Goal: Contribute content: Add original content to the website for others to see

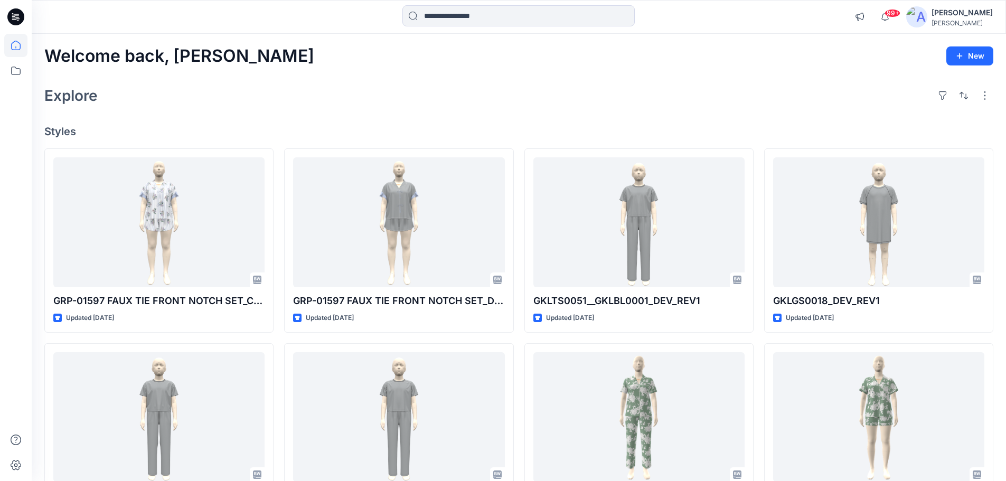
scroll to position [134, 0]
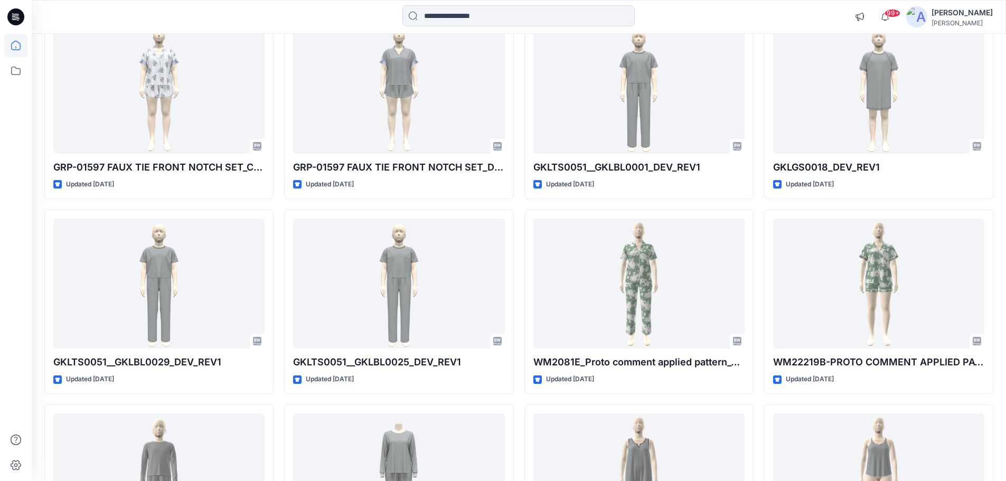
click at [22, 16] on icon at bounding box center [15, 16] width 17 height 17
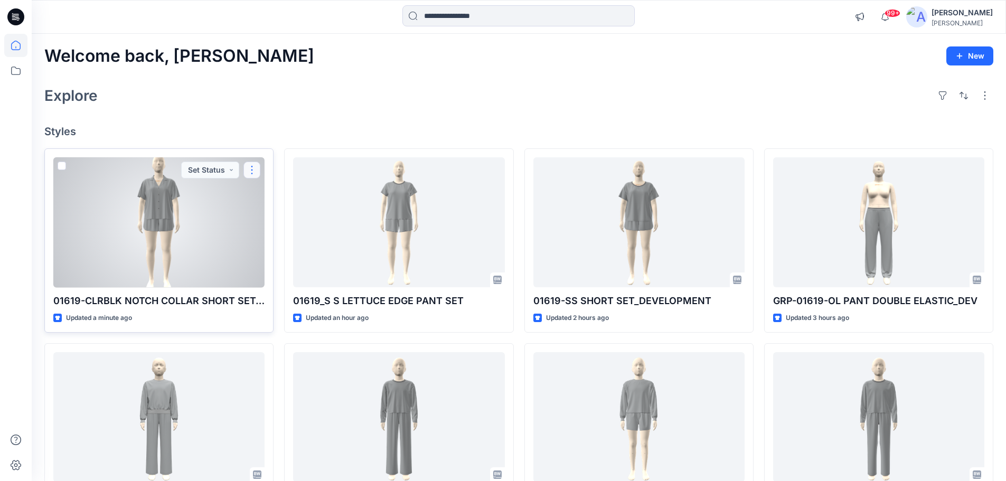
click at [255, 172] on button "button" at bounding box center [251, 170] width 17 height 17
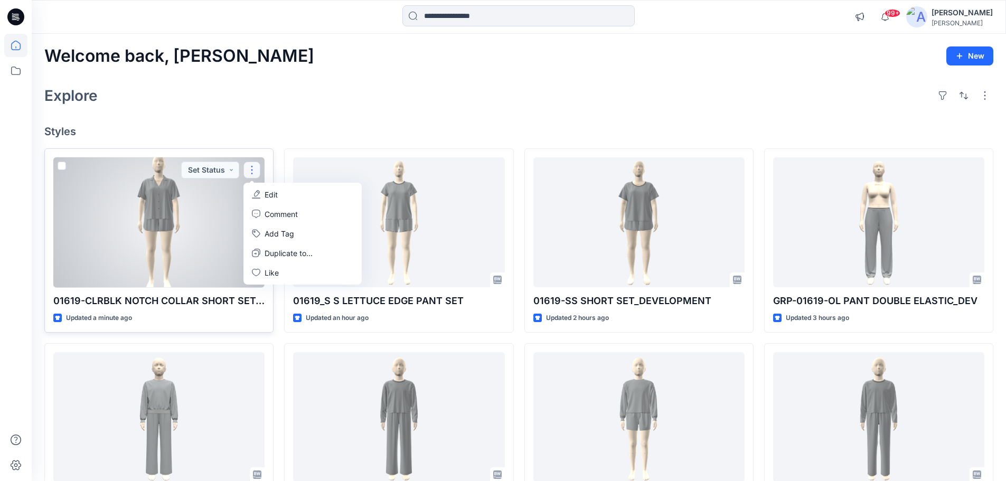
click at [269, 198] on p "Edit" at bounding box center [271, 194] width 13 height 11
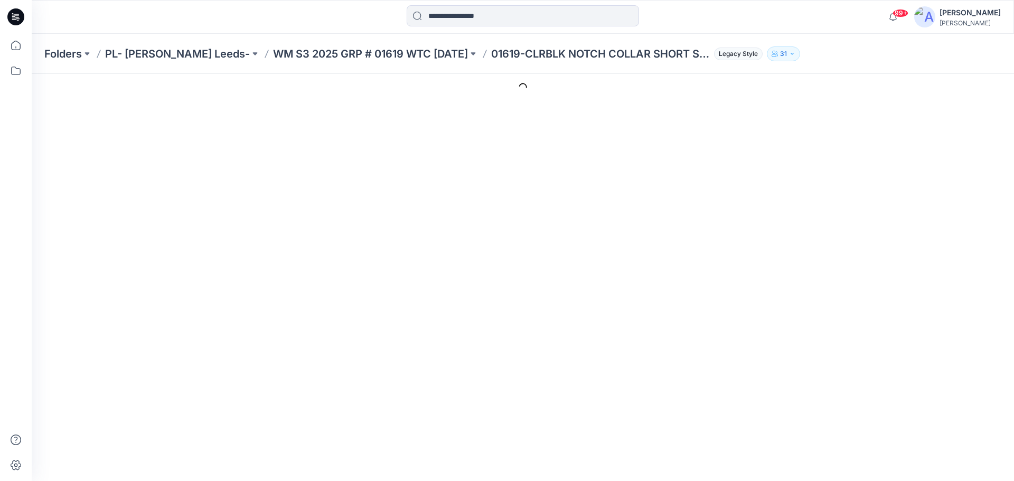
type input "**********"
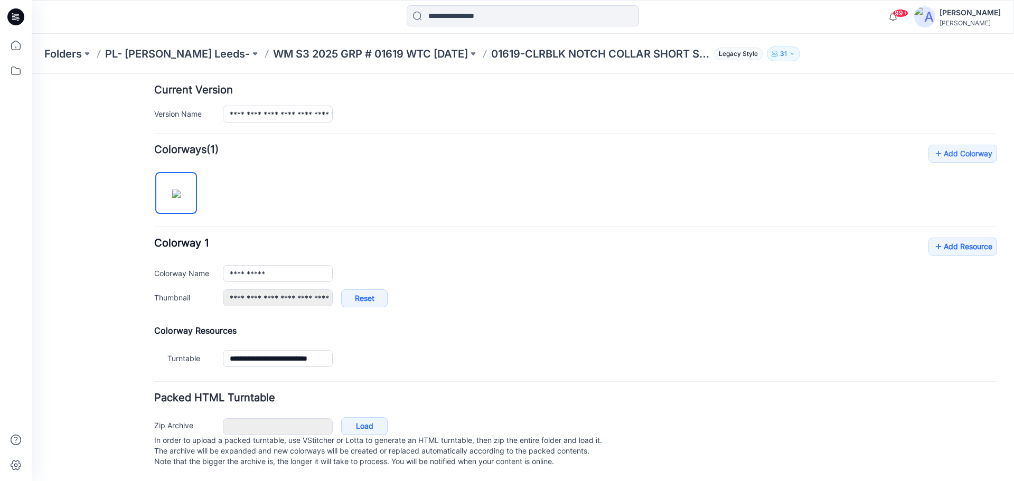
scroll to position [270, 0]
click at [955, 239] on link "Add Resource" at bounding box center [963, 247] width 69 height 18
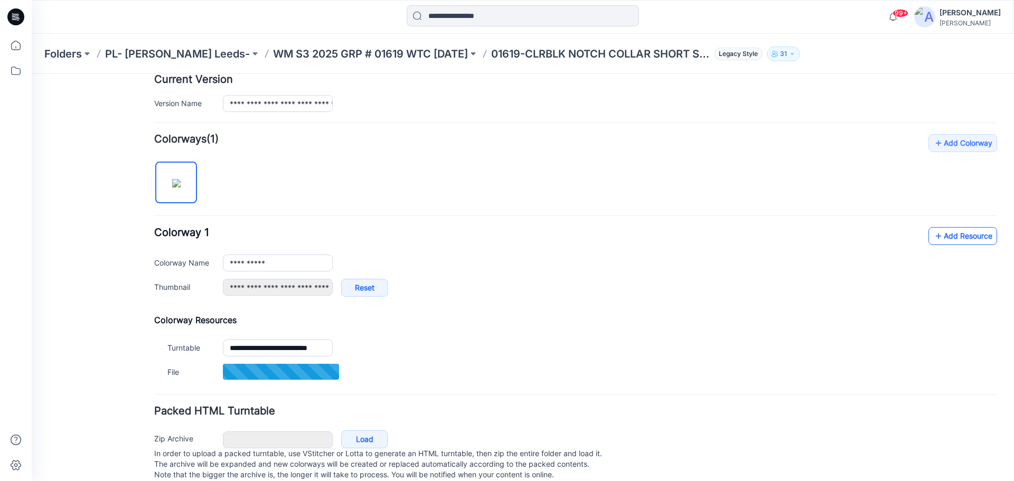
click at [943, 235] on link "Add Resource" at bounding box center [963, 236] width 69 height 18
click at [937, 238] on link "Add Resource" at bounding box center [963, 236] width 69 height 18
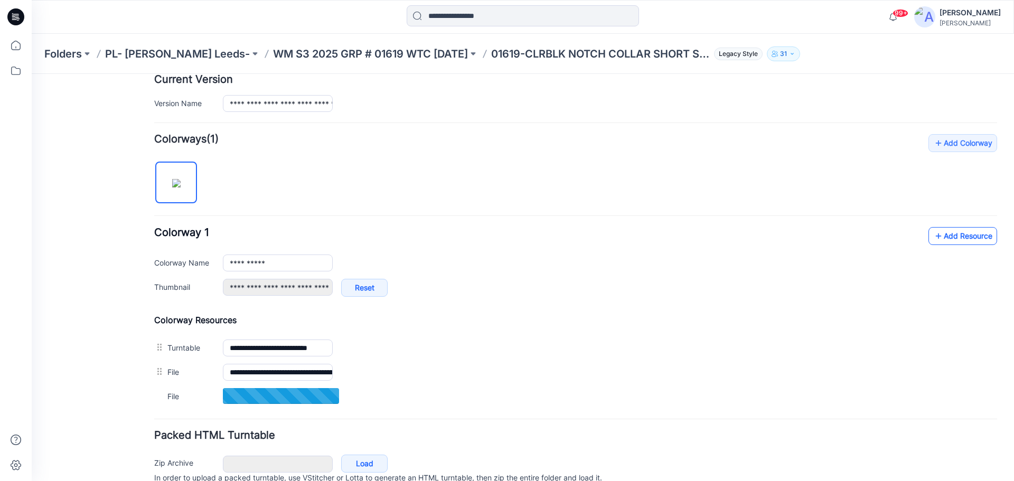
click at [934, 241] on icon at bounding box center [938, 236] width 11 height 17
click at [959, 241] on link "Add Resource" at bounding box center [963, 236] width 69 height 18
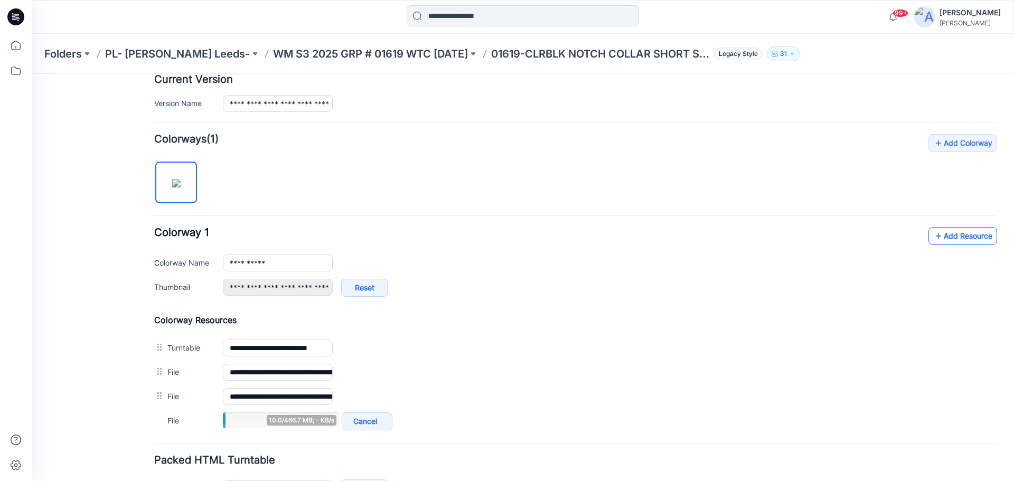
click at [947, 237] on link "Add Resource" at bounding box center [963, 236] width 69 height 18
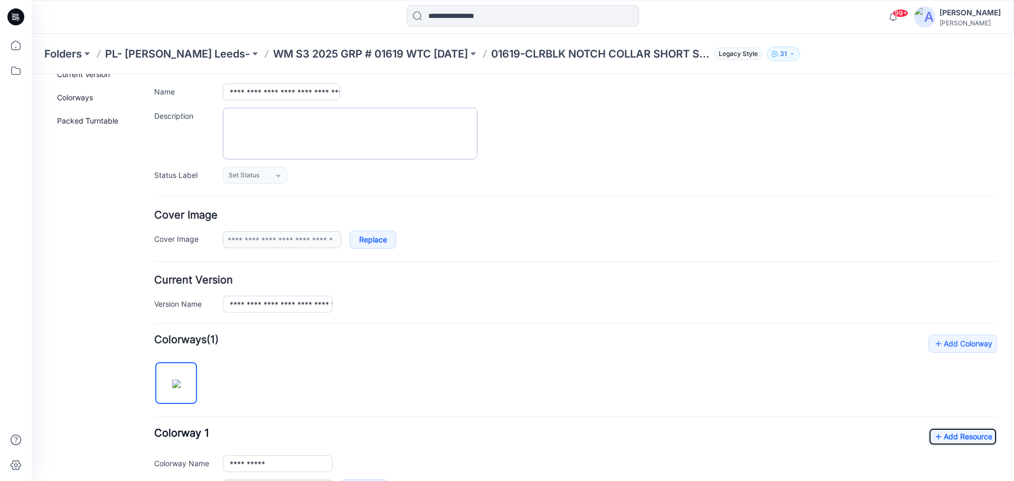
scroll to position [50, 0]
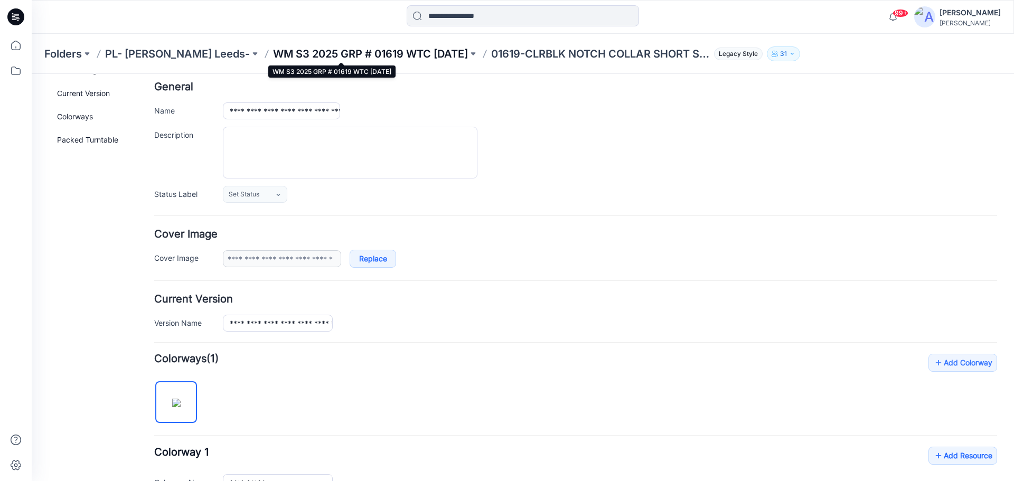
click at [273, 55] on p "WM S3 2025 GRP # 01619 WTC [DATE]" at bounding box center [370, 53] width 195 height 15
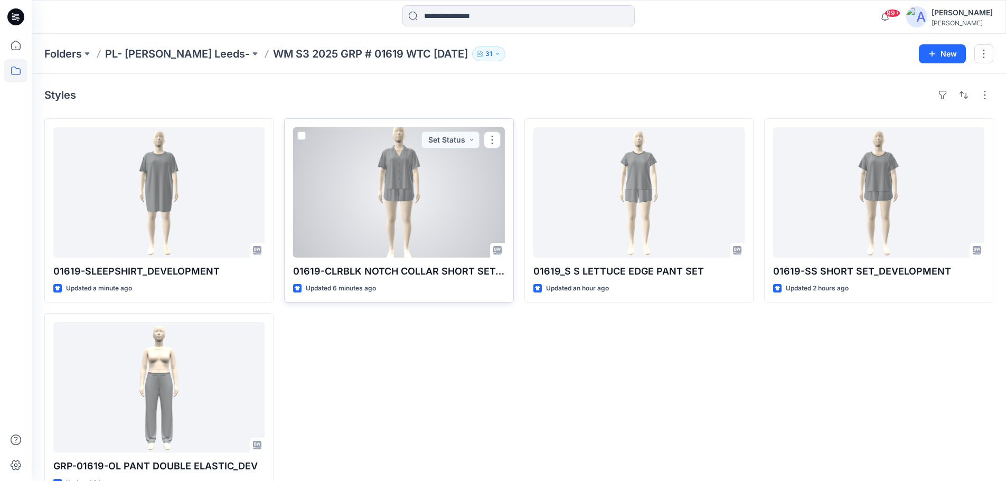
click at [387, 220] on div at bounding box center [398, 192] width 211 height 130
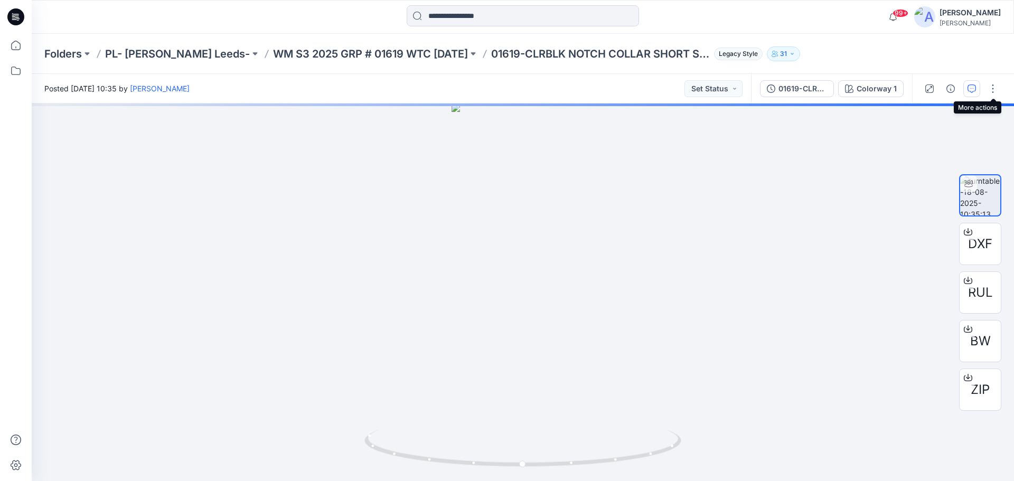
click at [976, 89] on button "button" at bounding box center [971, 88] width 17 height 17
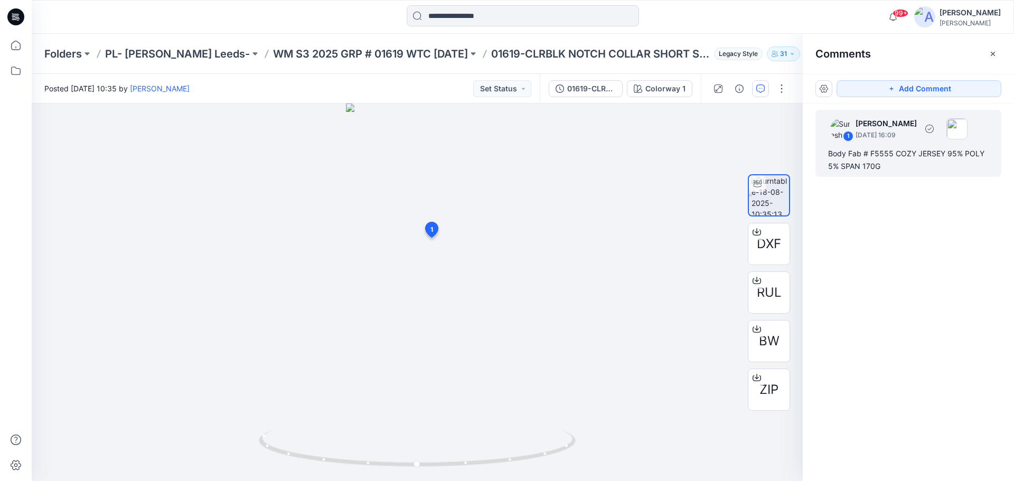
click at [833, 153] on div "Body Fab # F5555 COZY JERSEY 95% POLY 5% SPAN 170G" at bounding box center [908, 159] width 161 height 25
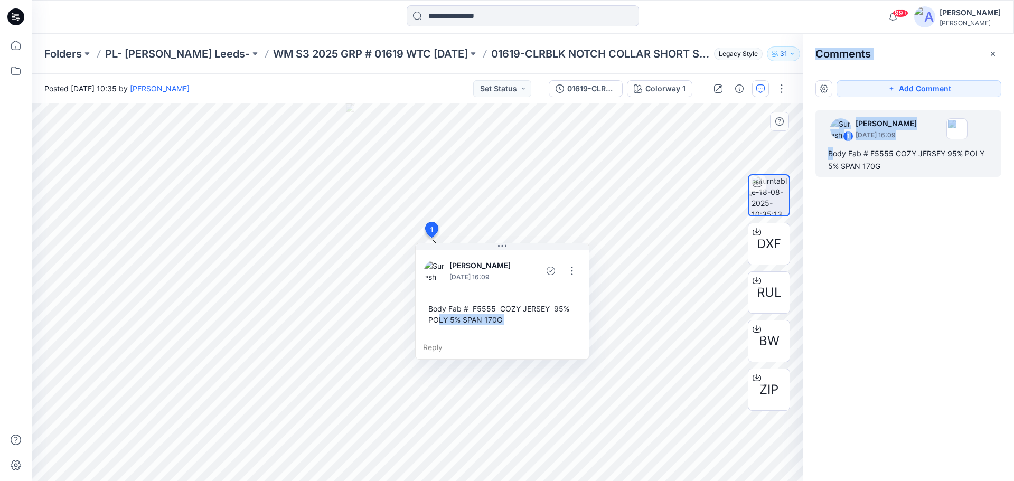
drag, startPoint x: 428, startPoint y: 308, endPoint x: 437, endPoint y: 317, distance: 12.3
click at [437, 317] on div "Body Fab # F5555 COZY JERSEY 95% POLY 5% SPAN 170G" at bounding box center [502, 314] width 156 height 31
click at [428, 307] on div "Body Fab # F5555 COZY JERSEY 95% POLY 5% SPAN 170G" at bounding box center [502, 314] width 156 height 31
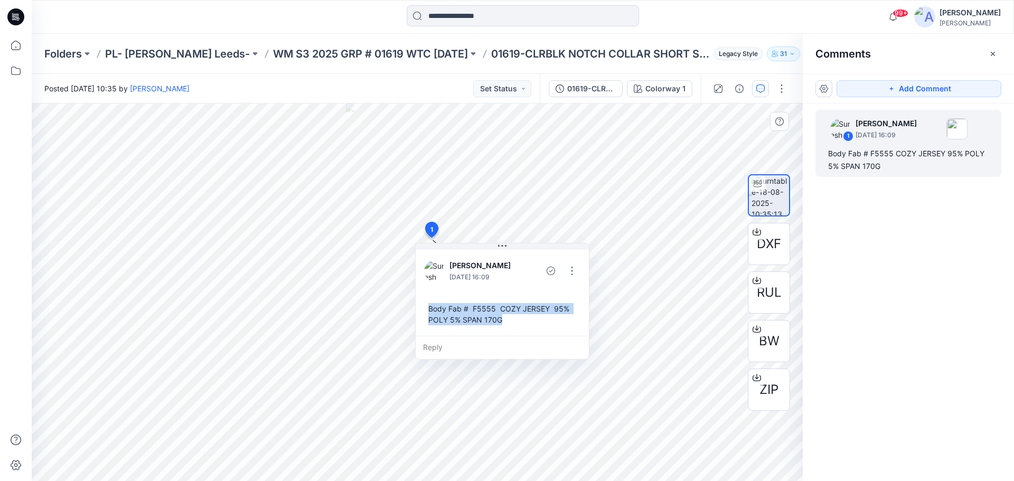
drag, startPoint x: 430, startPoint y: 307, endPoint x: 505, endPoint y: 321, distance: 76.2
click at [505, 321] on div "Body Fab # F5555 COZY JERSEY 95% POLY 5% SPAN 170G" at bounding box center [502, 314] width 156 height 31
copy div "Body Fab # F5555 COZY JERSEY 95% POLY 5% SPAN 170G"
click at [273, 53] on p "WM S3 2025 GRP # 01619 WTC [DATE]" at bounding box center [370, 53] width 195 height 15
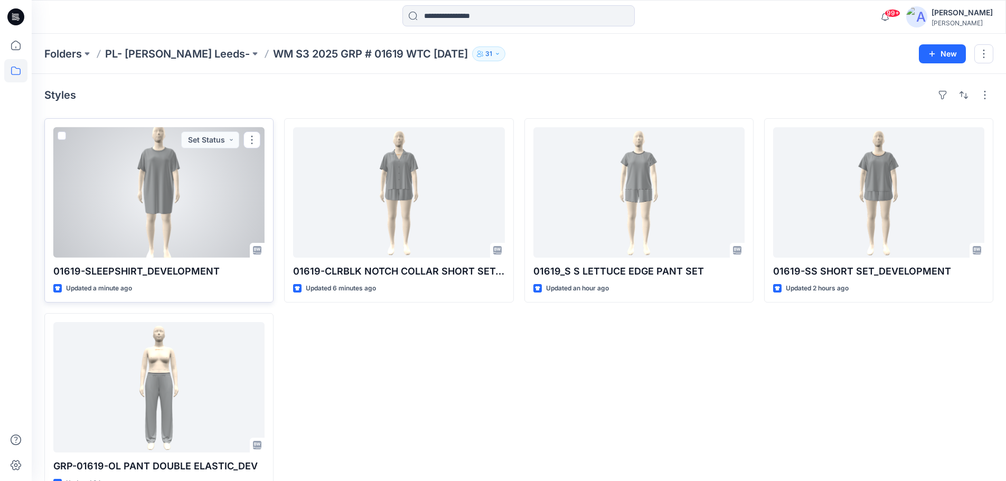
click at [171, 164] on div at bounding box center [158, 192] width 211 height 130
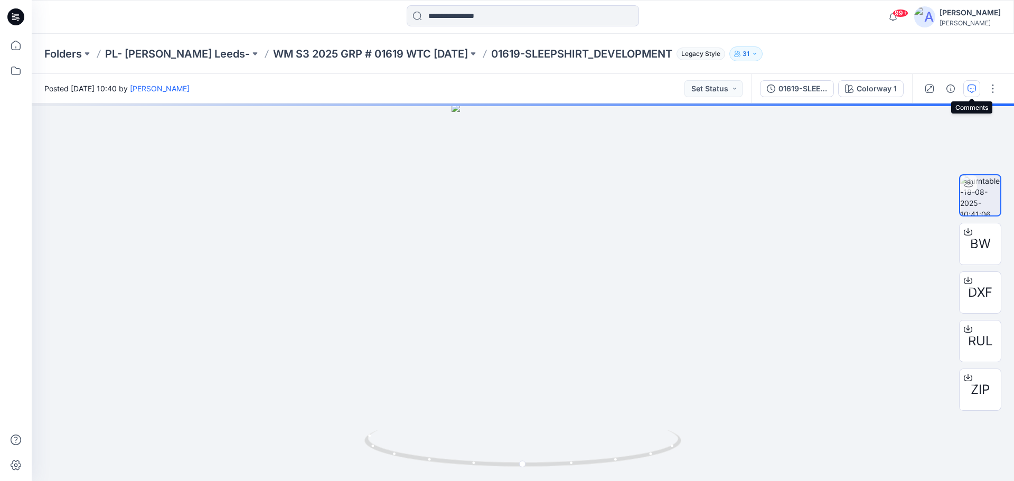
click at [971, 90] on icon "button" at bounding box center [972, 89] width 8 height 8
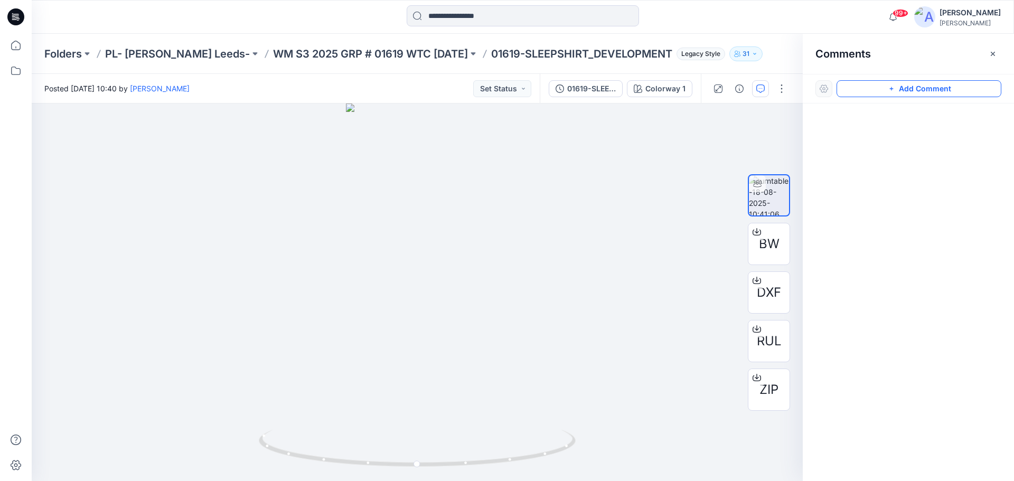
drag, startPoint x: 899, startPoint y: 91, endPoint x: 538, endPoint y: 281, distance: 407.8
click at [899, 90] on button "Add Comment" at bounding box center [919, 88] width 165 height 17
click at [426, 271] on div "1" at bounding box center [417, 293] width 771 height 378
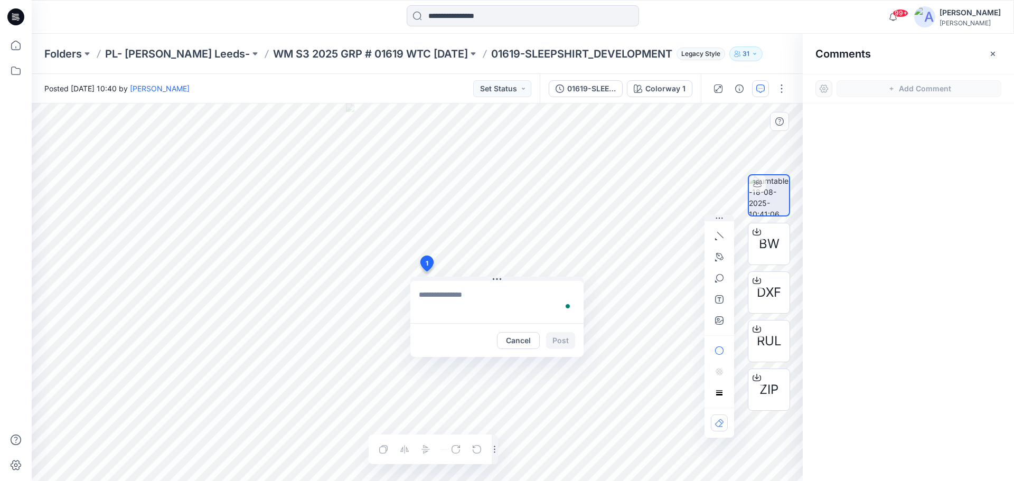
type textarea "**********"
click at [560, 342] on button "Post" at bounding box center [560, 340] width 29 height 17
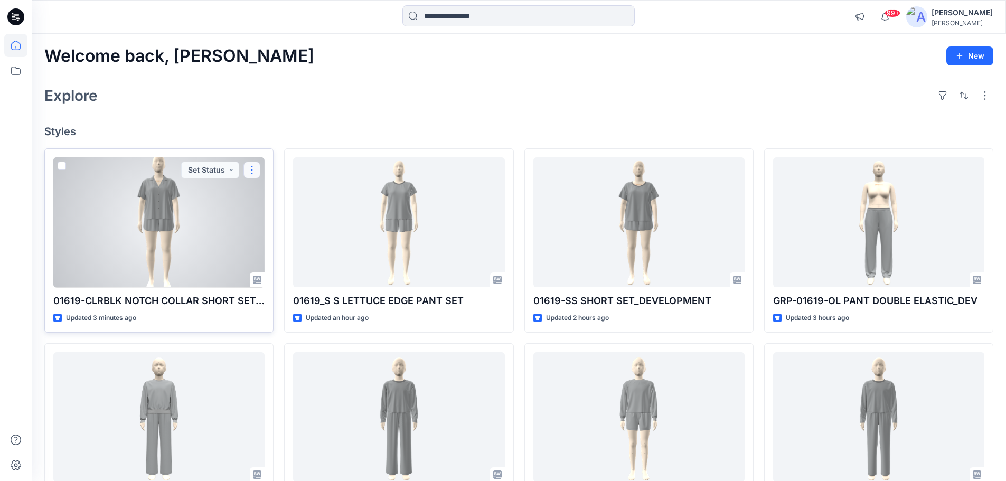
click at [249, 170] on button "button" at bounding box center [251, 170] width 17 height 17
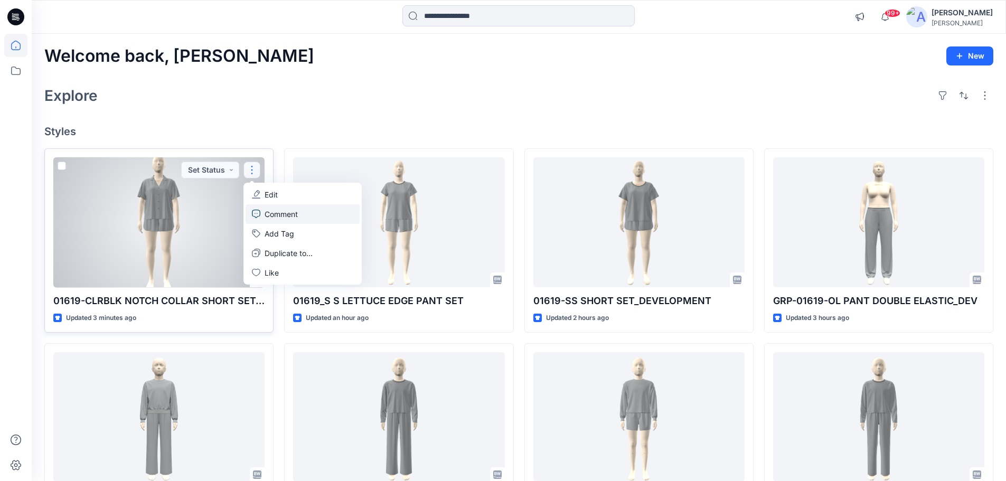
click at [276, 215] on p "Comment" at bounding box center [281, 214] width 33 height 11
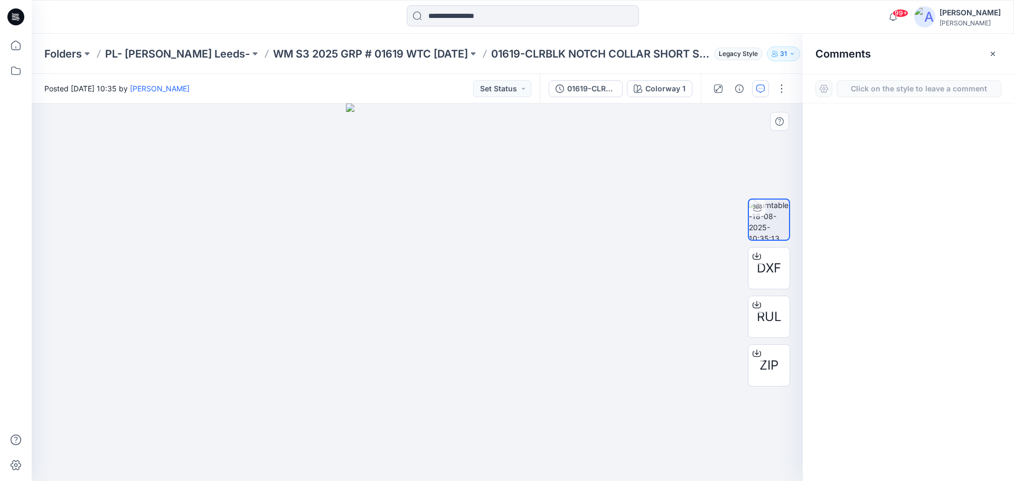
click at [431, 238] on div "1" at bounding box center [417, 293] width 771 height 378
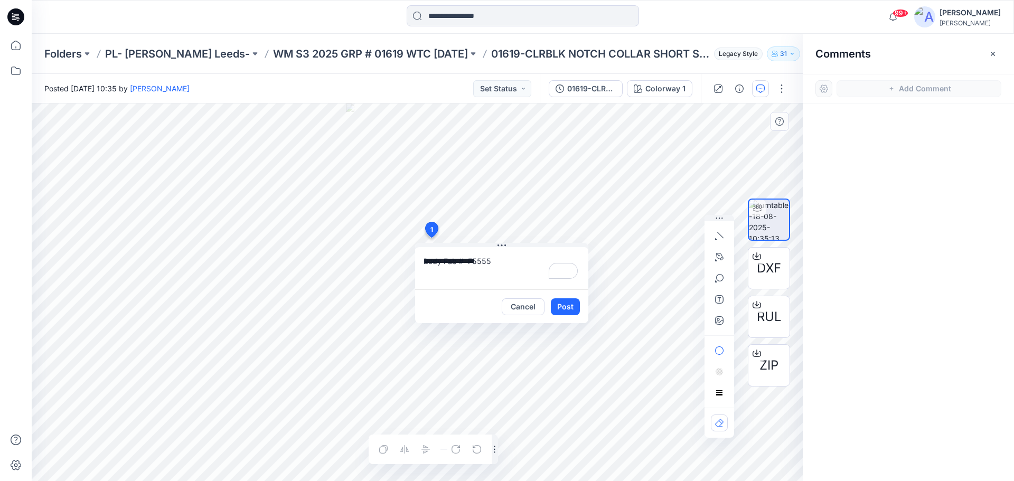
click at [510, 254] on textarea "**********" at bounding box center [501, 268] width 173 height 42
paste textarea "**********"
type textarea "**********"
click at [564, 308] on button "Post" at bounding box center [565, 306] width 29 height 17
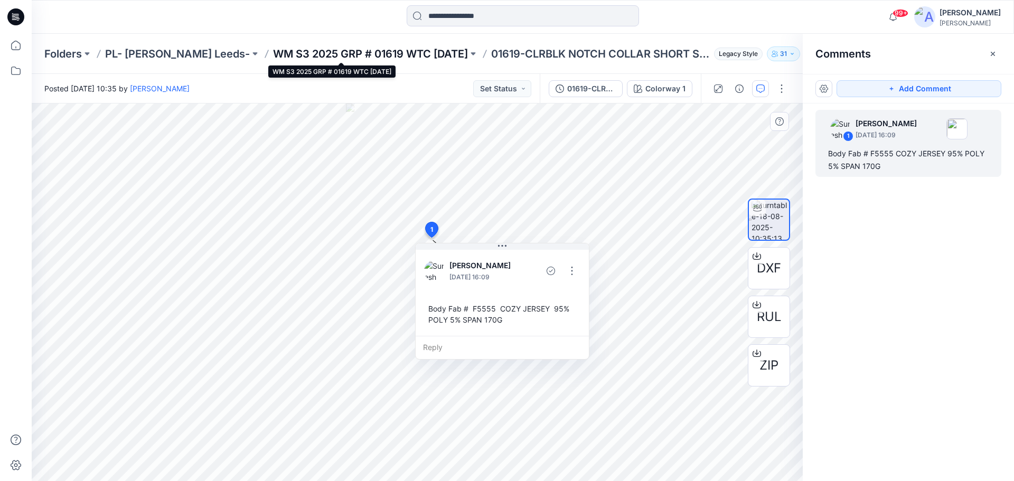
click at [283, 53] on p "WM S3 2025 GRP # 01619 WTC [DATE]" at bounding box center [370, 53] width 195 height 15
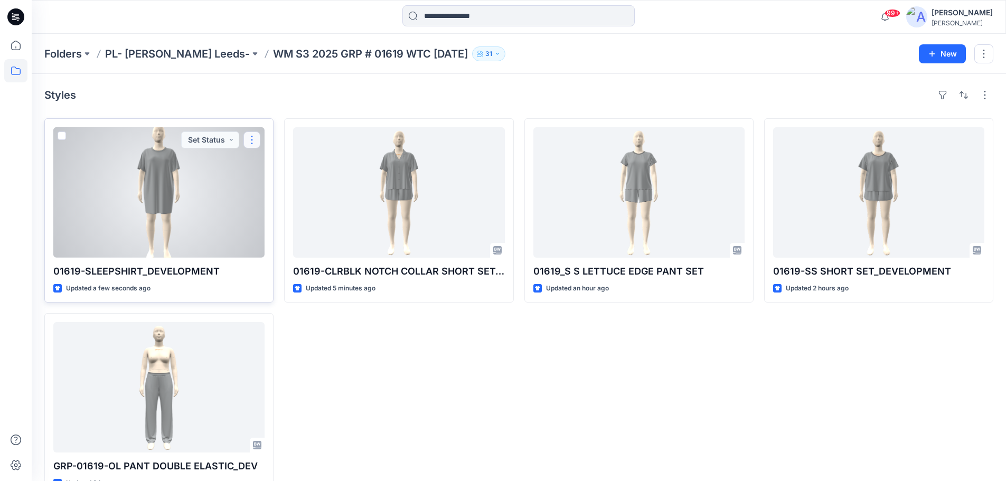
click at [249, 140] on button "button" at bounding box center [251, 140] width 17 height 17
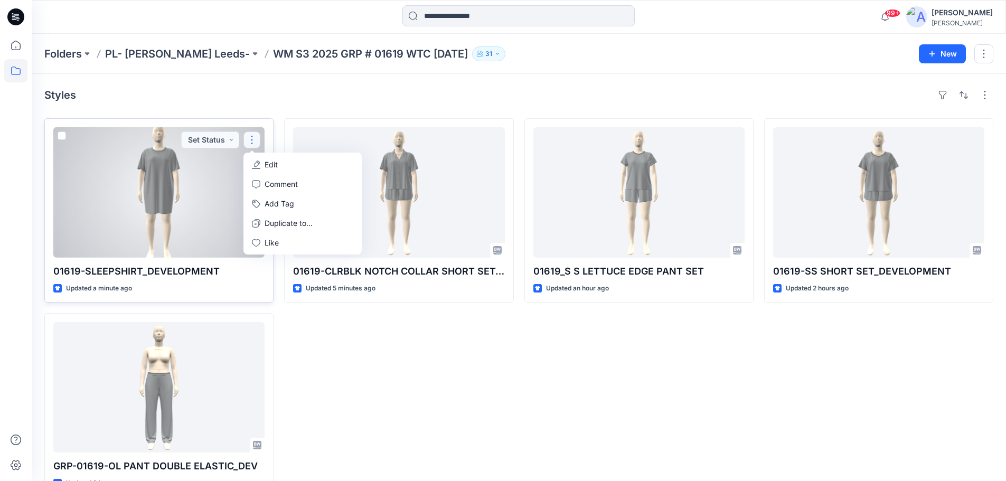
click at [275, 166] on p "Edit" at bounding box center [271, 164] width 13 height 11
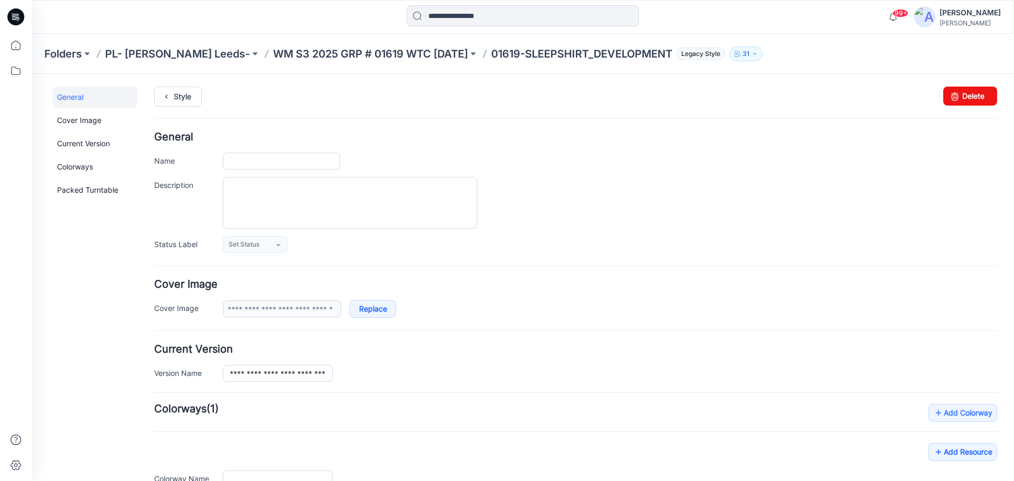
type input "**********"
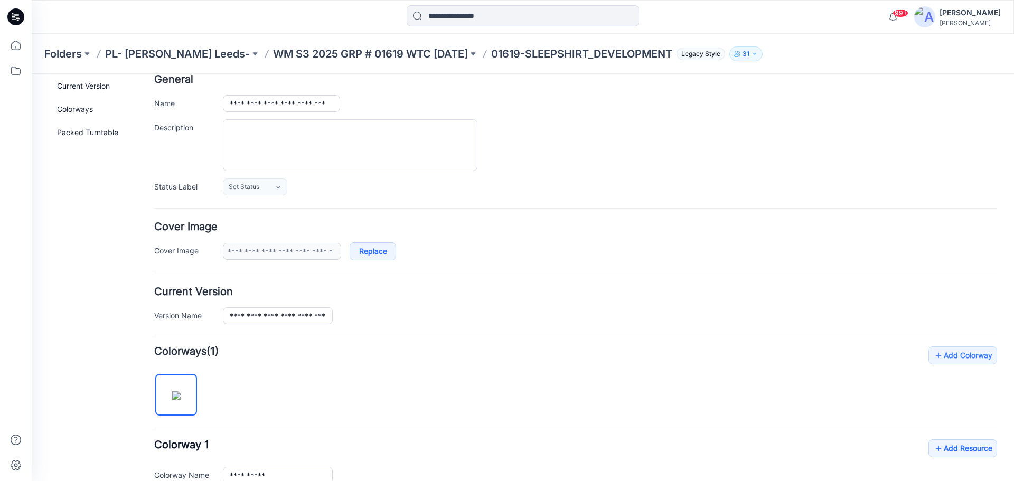
scroll to position [158, 0]
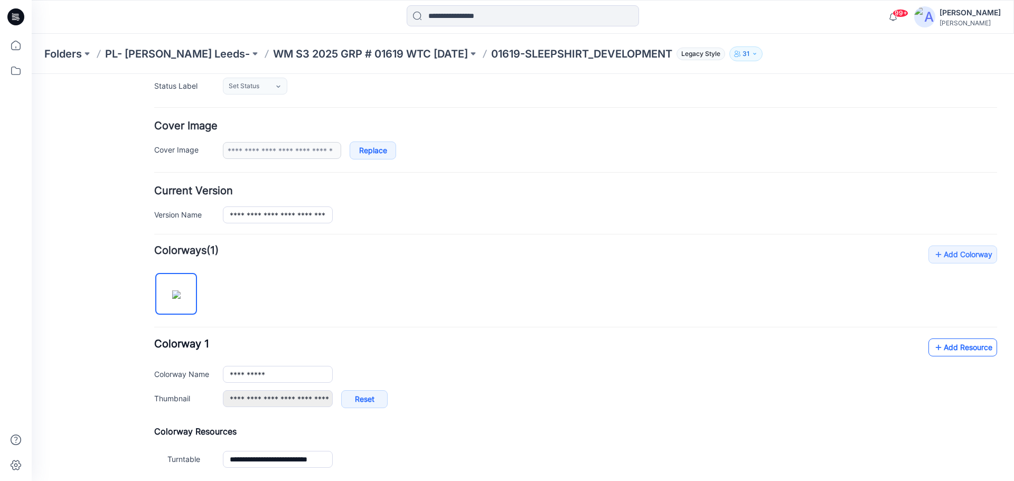
click at [935, 350] on link "Add Resource" at bounding box center [963, 348] width 69 height 18
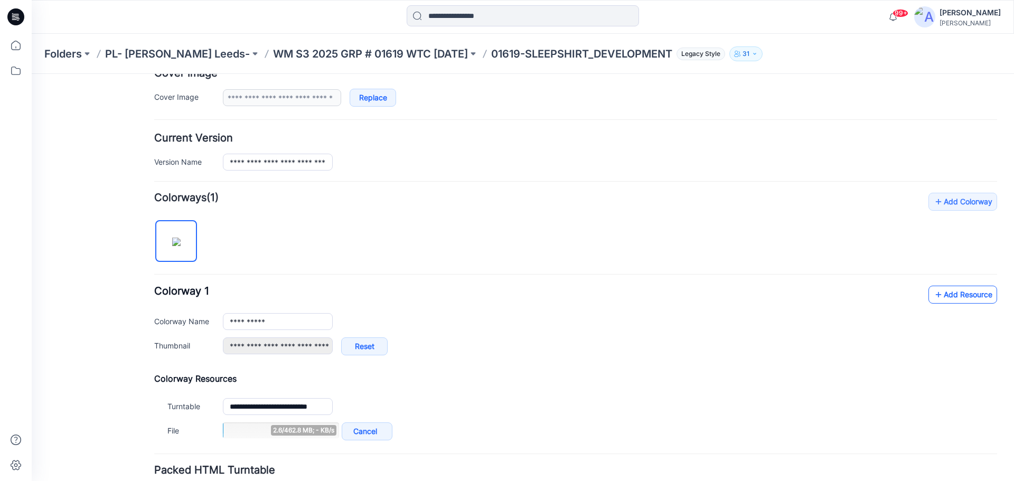
click at [936, 296] on link "Add Resource" at bounding box center [963, 295] width 69 height 18
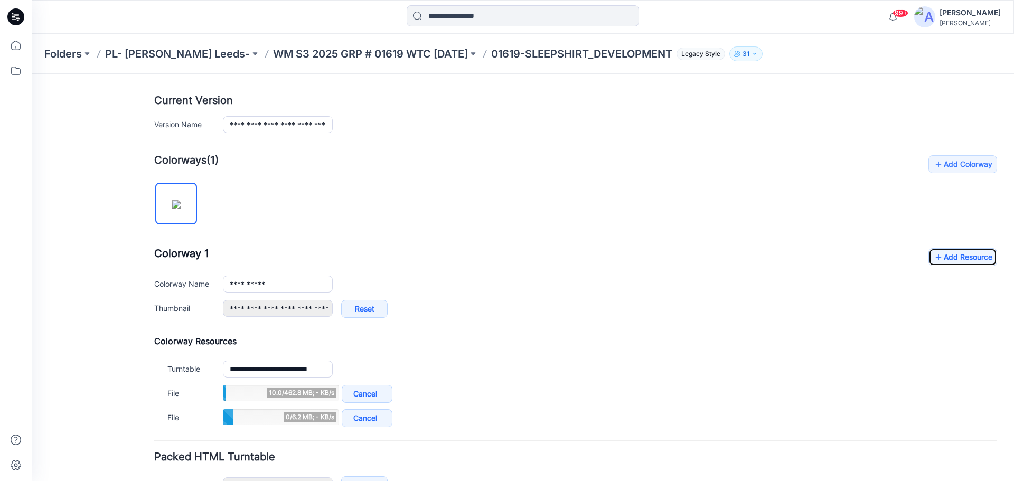
scroll to position [264, 0]
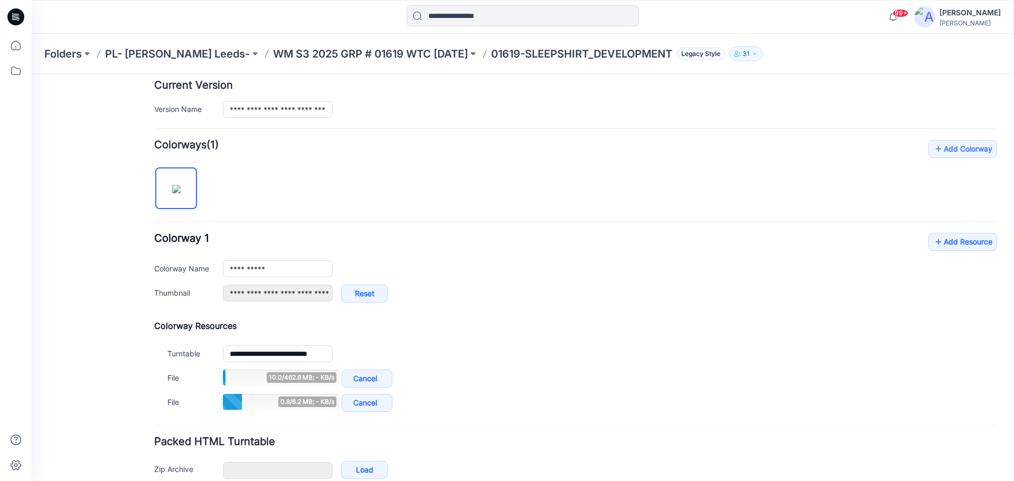
click at [917, 246] on div "**********" at bounding box center [575, 273] width 843 height 80
click at [933, 246] on icon at bounding box center [938, 241] width 11 height 17
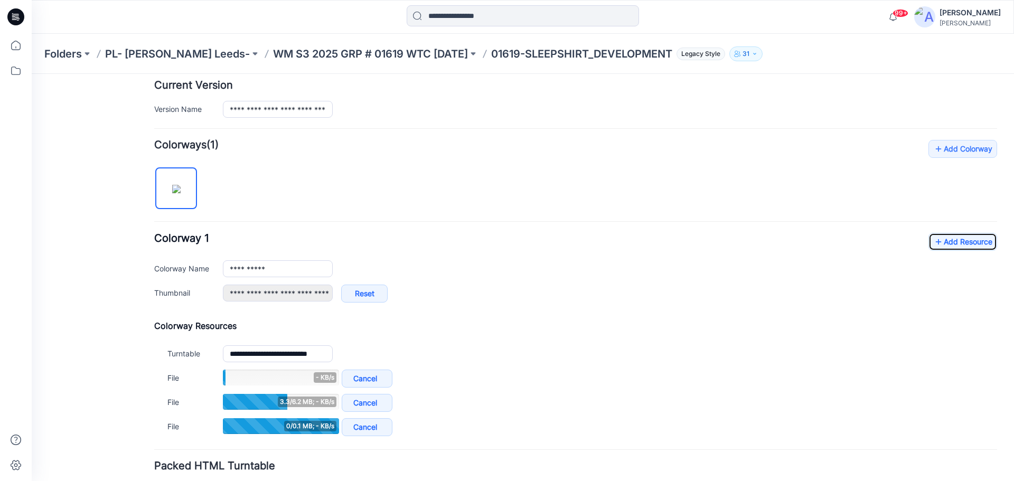
scroll to position [317, 0]
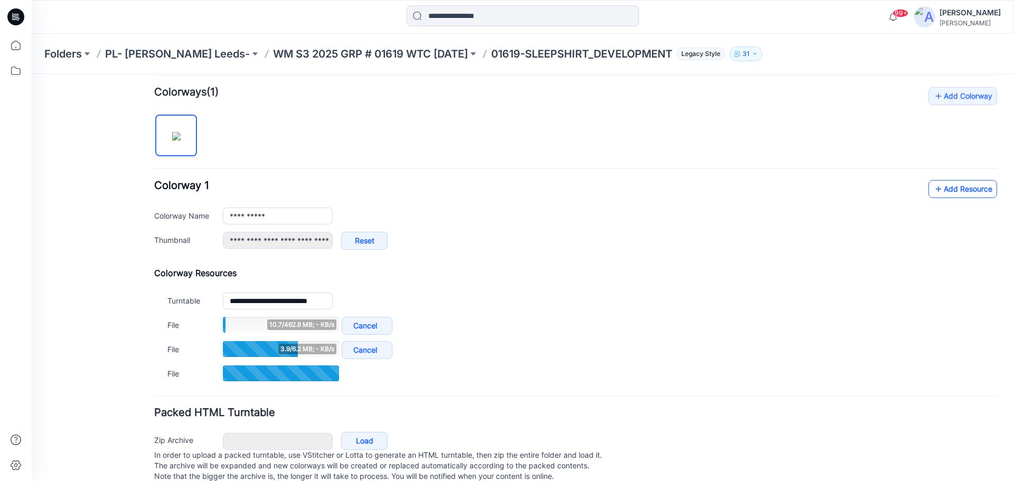
click at [949, 184] on link "Add Resource" at bounding box center [963, 189] width 69 height 18
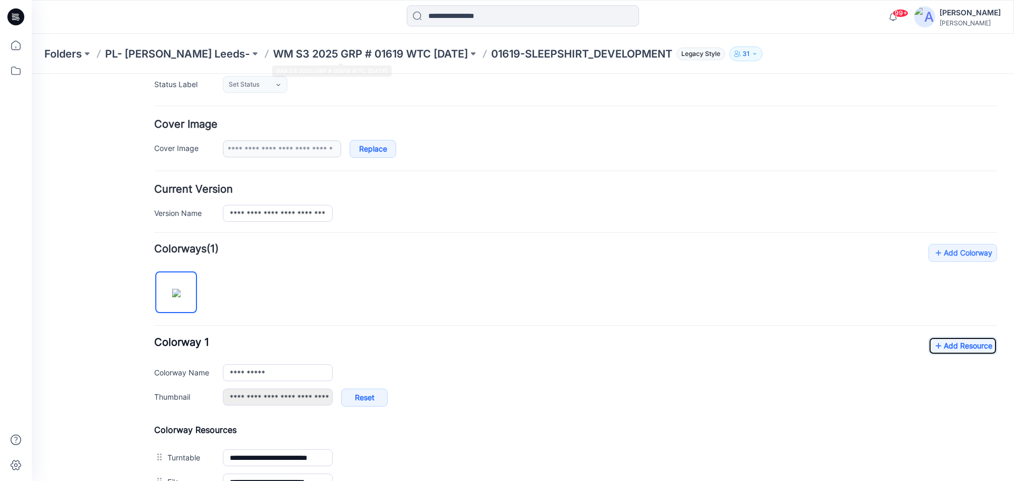
scroll to position [156, 0]
